Goal: Find specific page/section: Find specific page/section

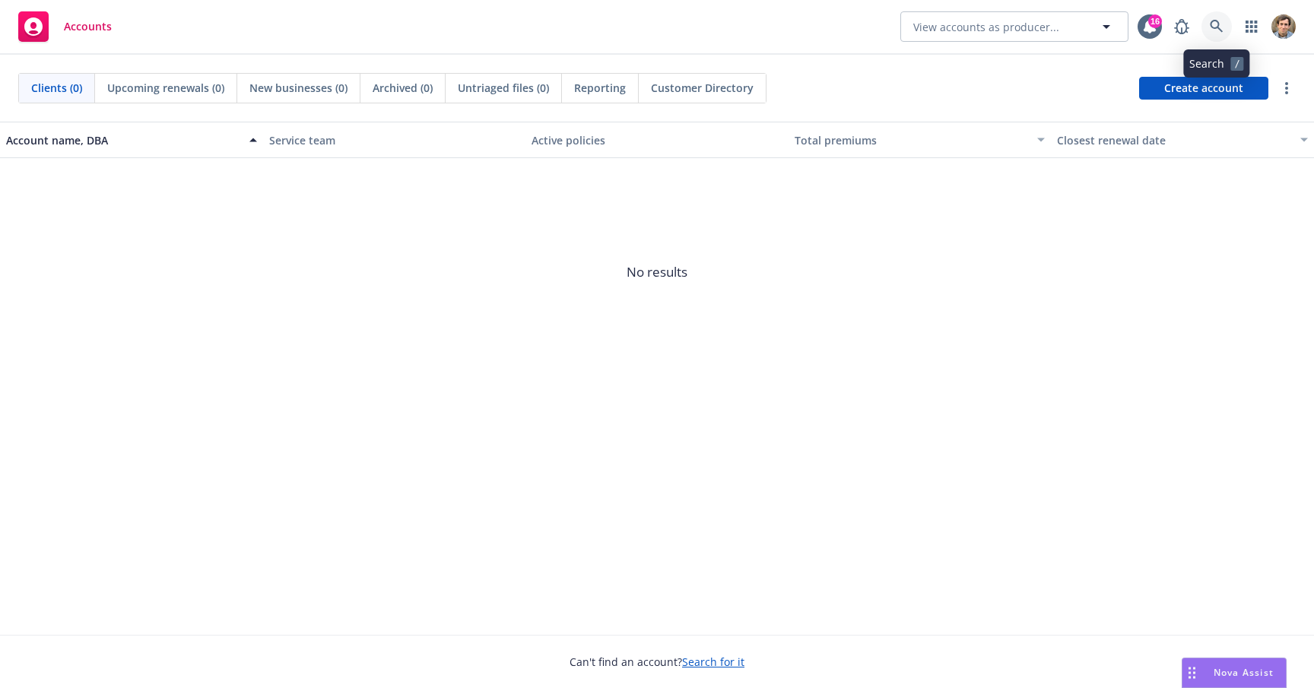
click at [1219, 24] on icon at bounding box center [1216, 26] width 13 height 13
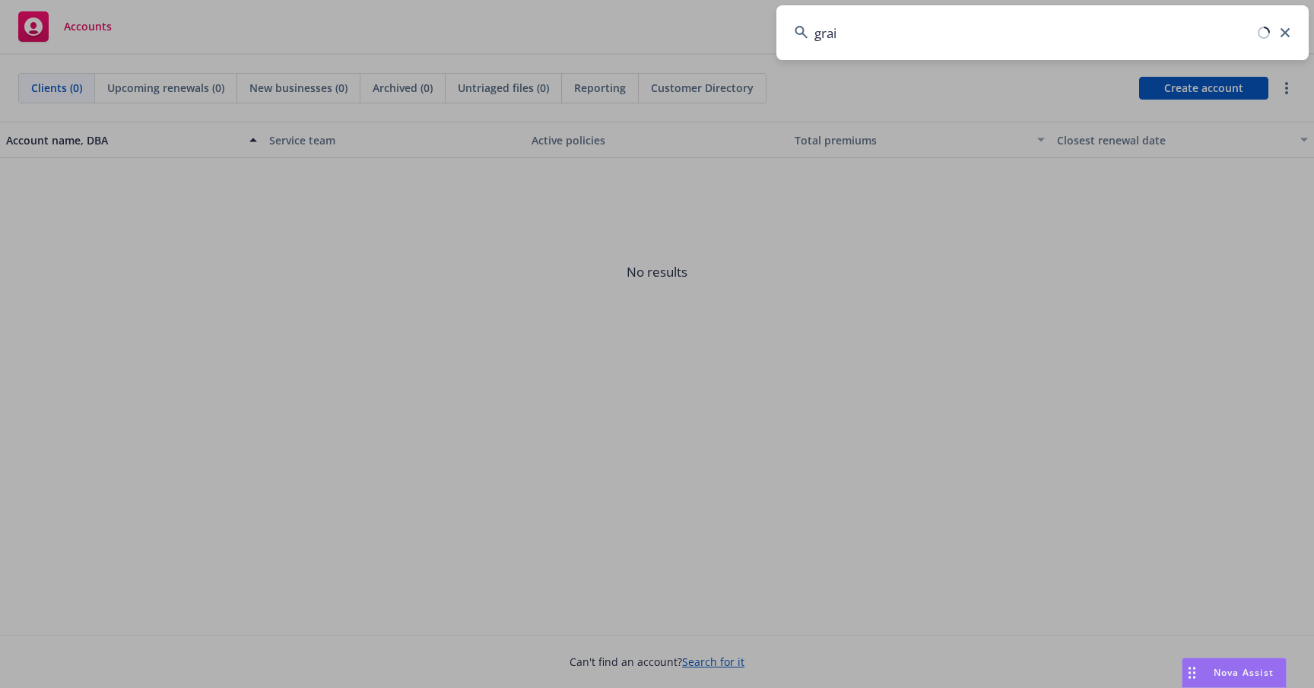
type input "grail"
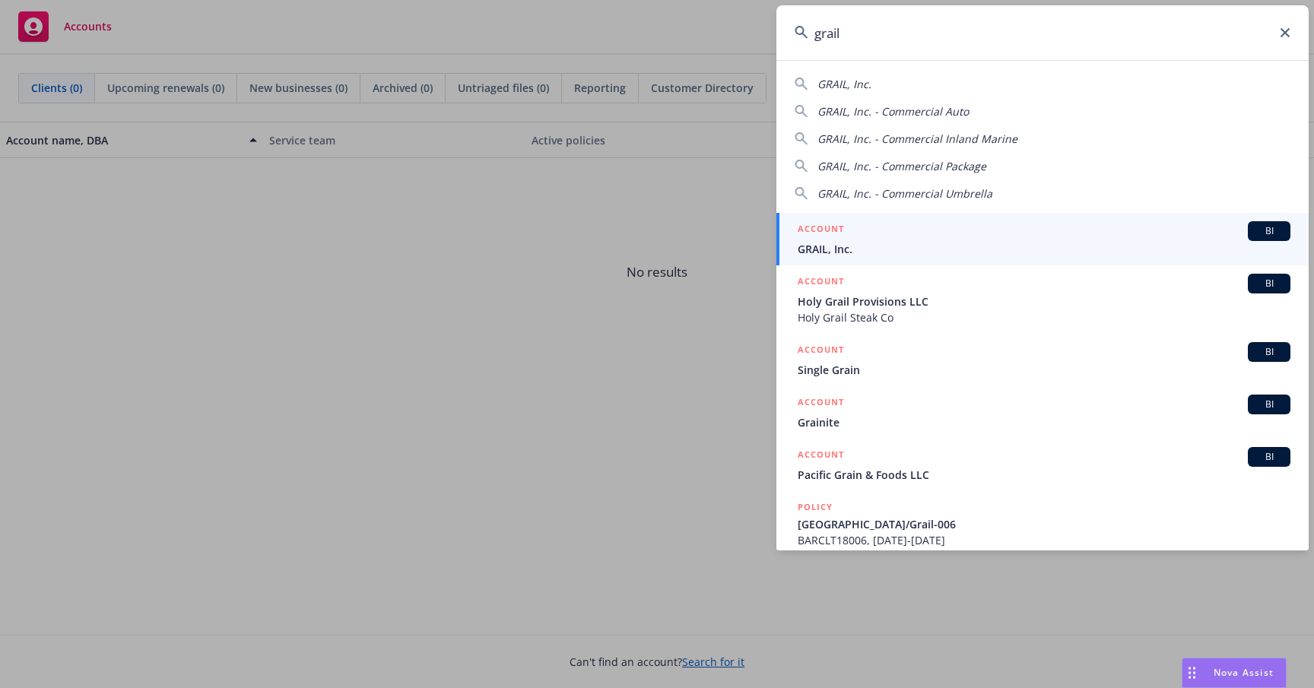
click at [990, 231] on div "ACCOUNT BI" at bounding box center [1044, 231] width 493 height 20
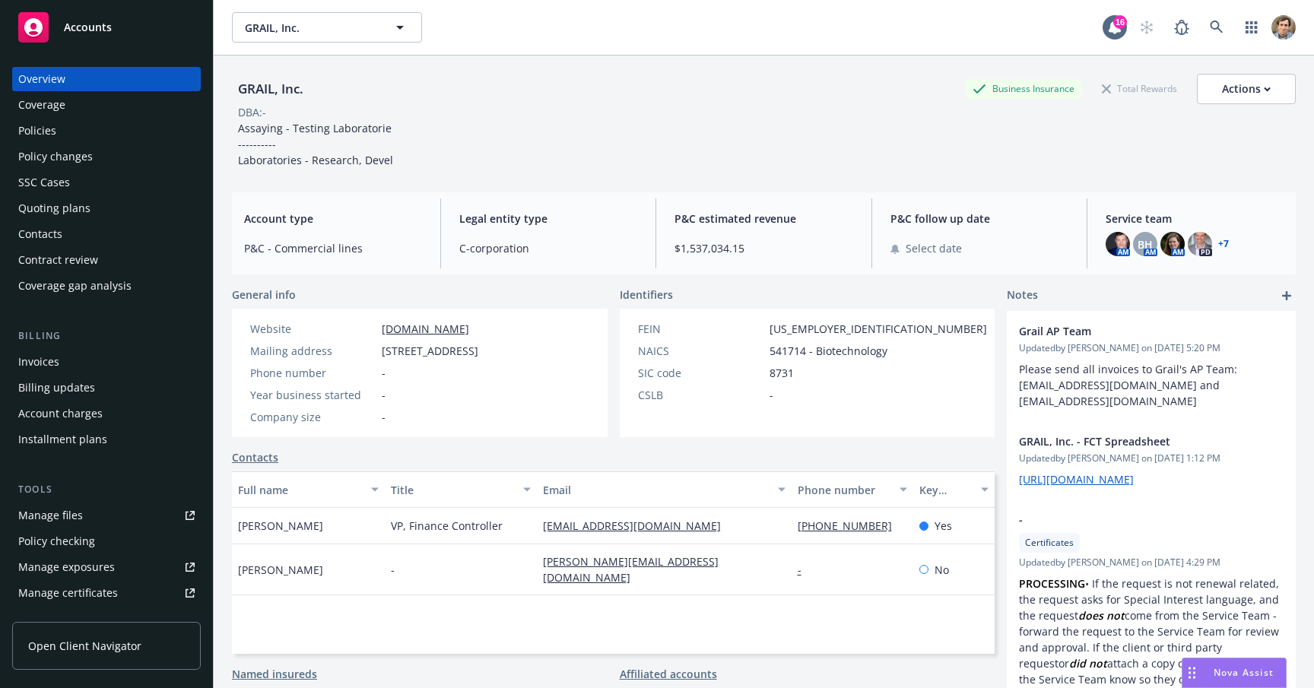
click at [84, 138] on div "Policies" at bounding box center [106, 131] width 176 height 24
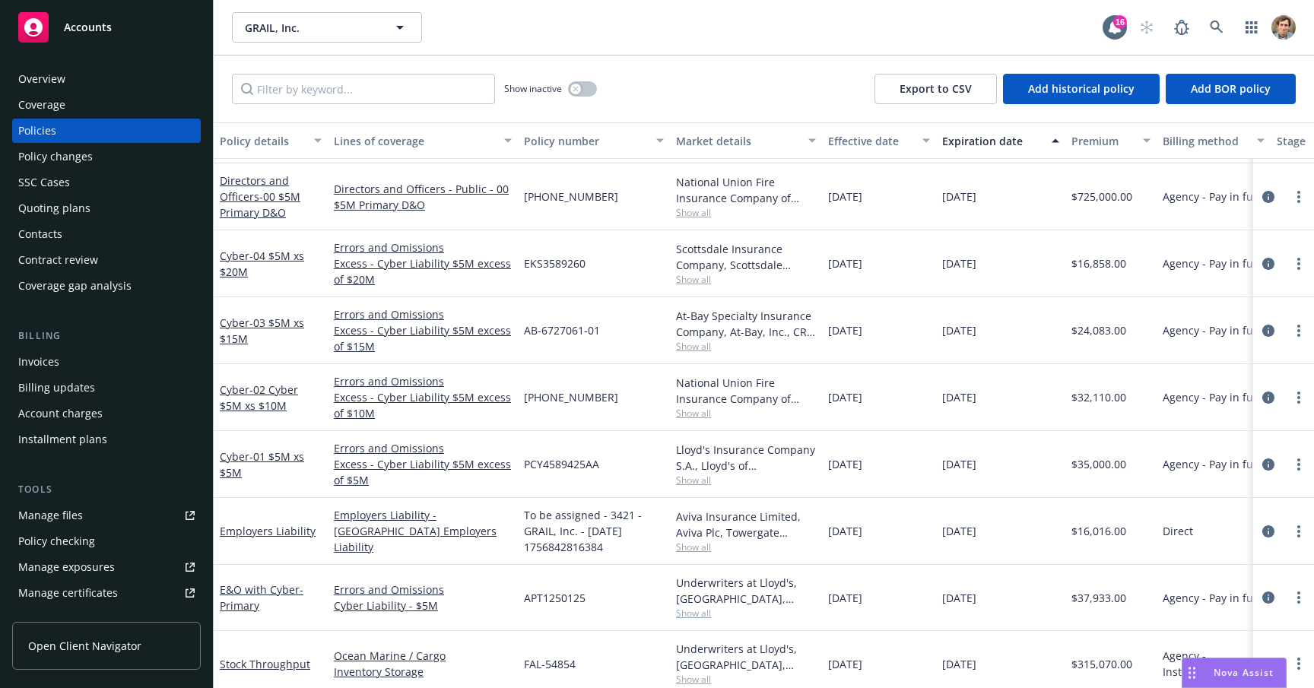
scroll to position [1056, 0]
